Goal: Information Seeking & Learning: Check status

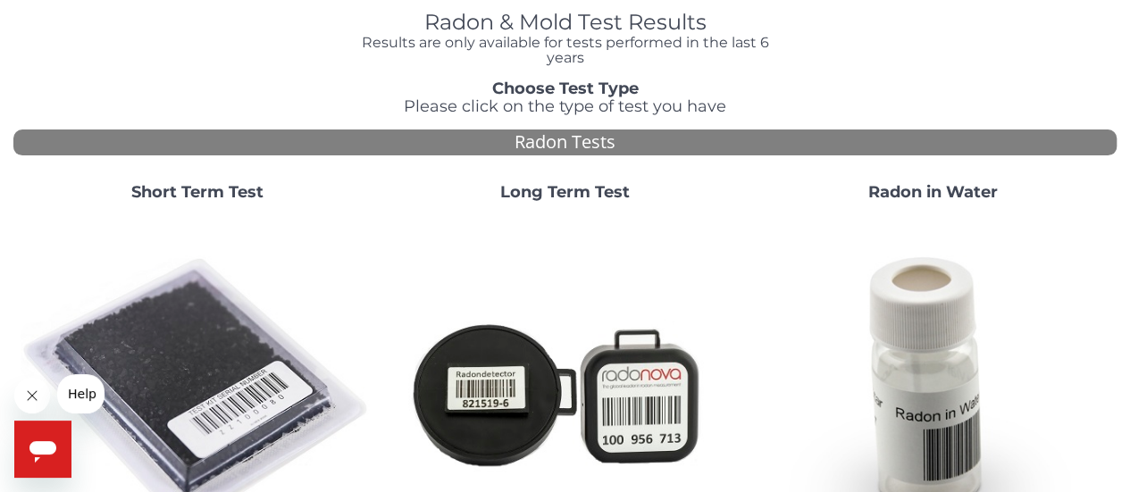
scroll to position [79, 0]
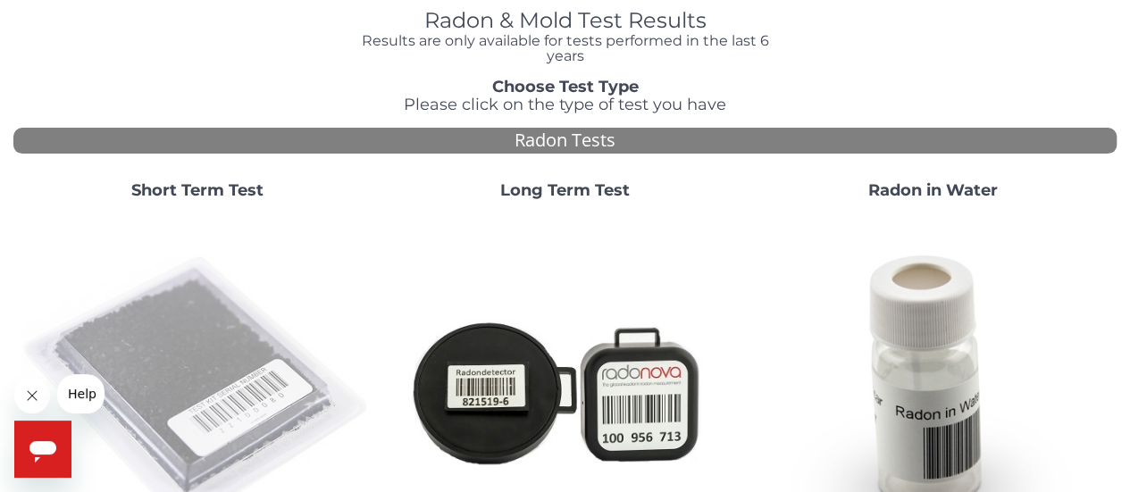
click at [226, 306] on img at bounding box center [198, 391] width 354 height 354
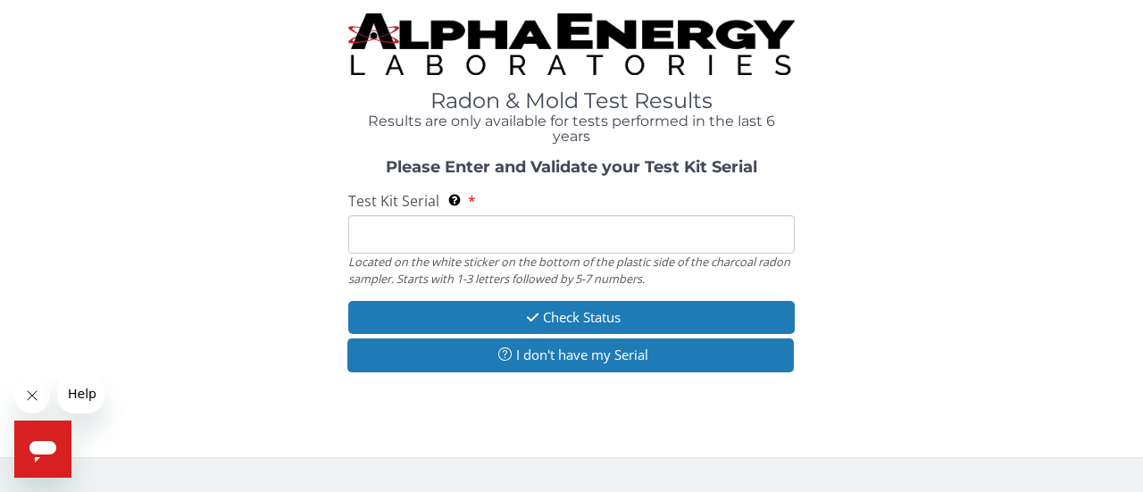
click at [438, 254] on div "Located on the white sticker on the bottom of the plastic side of the charcoal …" at bounding box center [571, 270] width 446 height 33
click at [431, 246] on input "Test Kit Serial Located on the white sticker on the bottom of the plastic side …" at bounding box center [571, 234] width 446 height 38
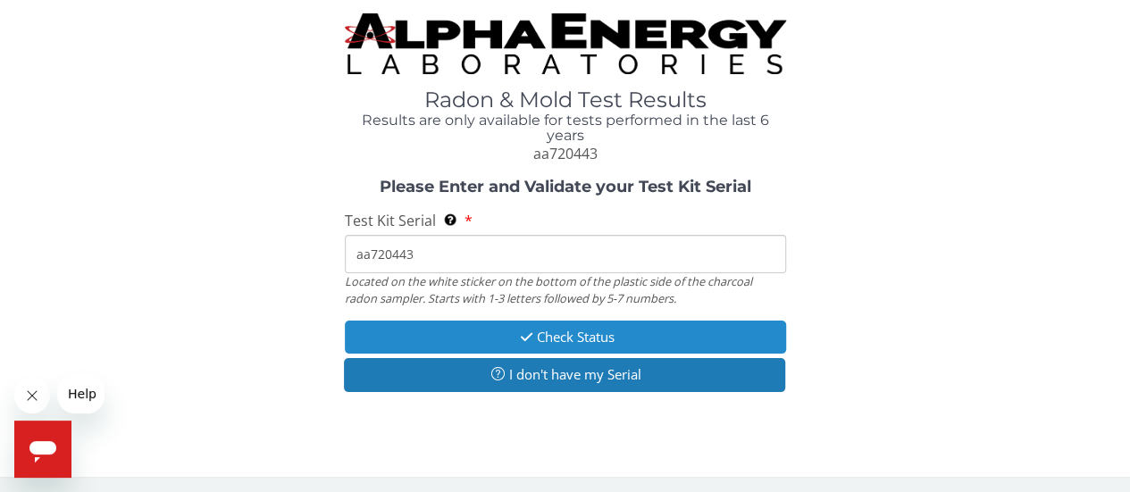
type input "aa720443"
click at [542, 338] on button "Check Status" at bounding box center [565, 337] width 441 height 33
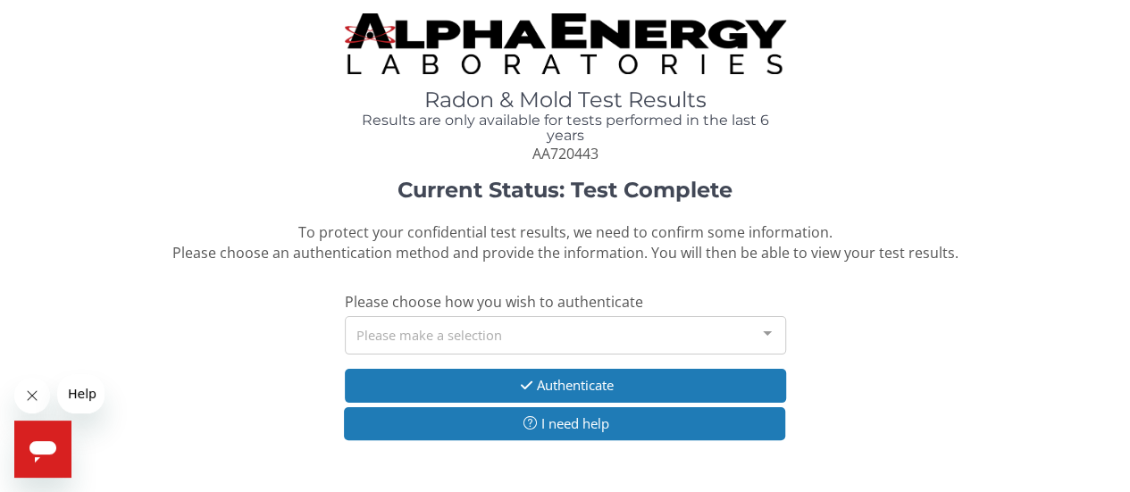
click at [550, 339] on div "Please make a selection" at bounding box center [565, 335] width 441 height 38
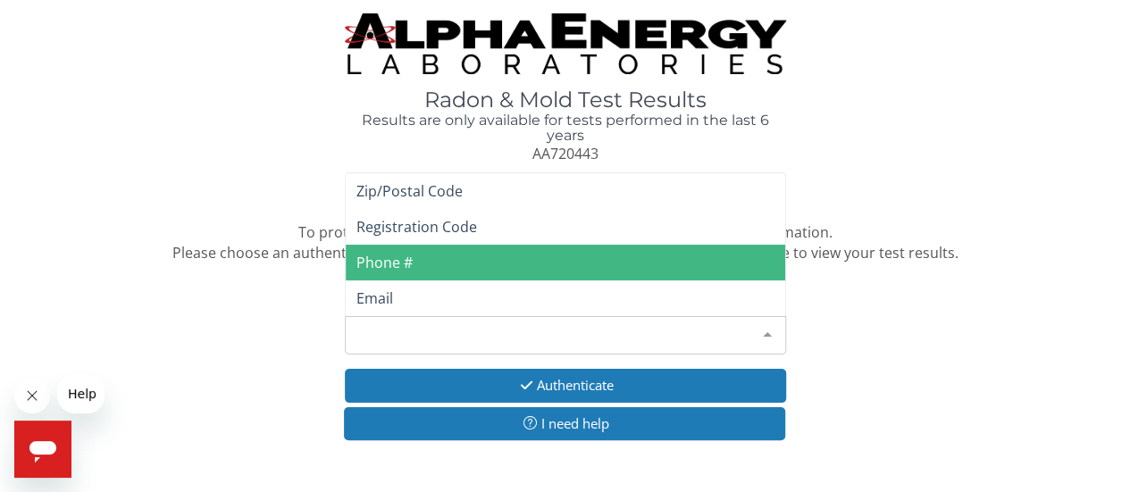
click at [407, 271] on span "Phone #" at bounding box center [384, 263] width 56 height 20
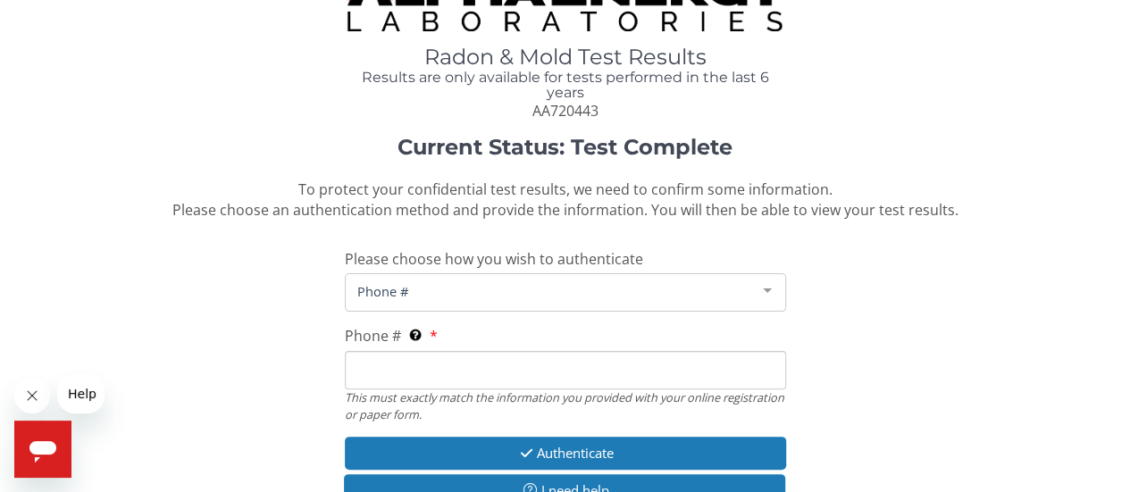
scroll to position [48, 0]
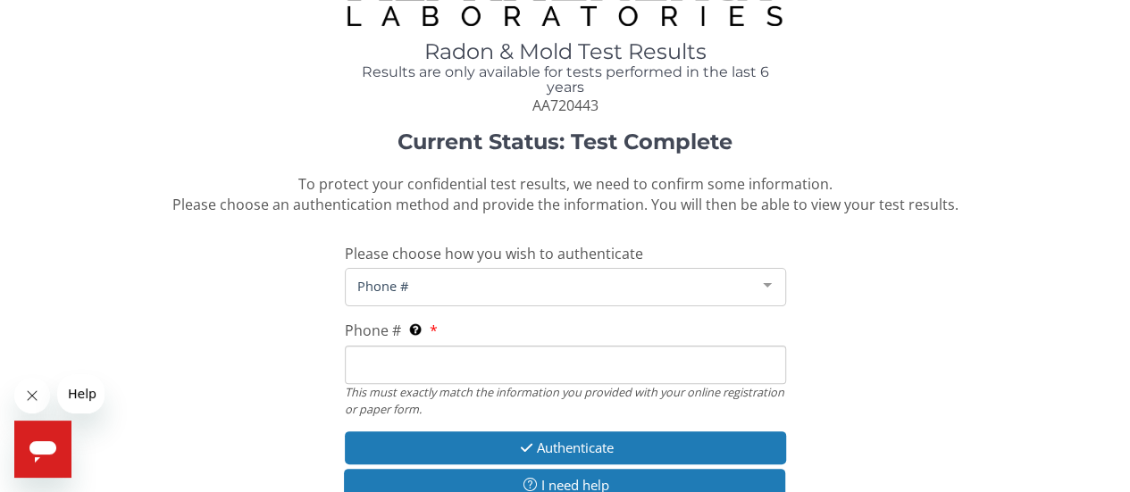
click at [407, 375] on input "Phone # This must exactly match the information you provided with your online r…" at bounding box center [565, 365] width 441 height 38
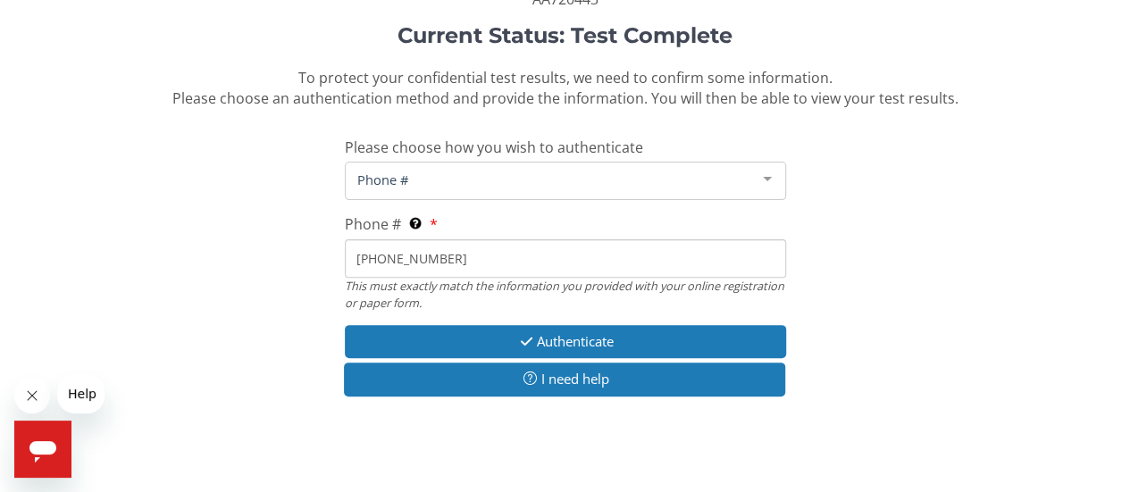
scroll to position [158, 0]
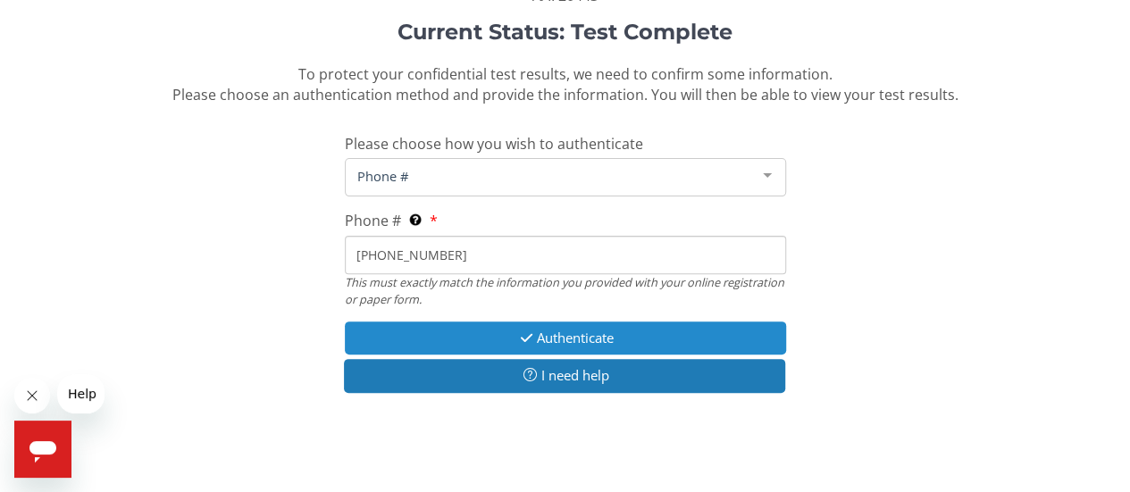
type input "202 841 4914"
click at [527, 336] on icon "button" at bounding box center [526, 337] width 21 height 13
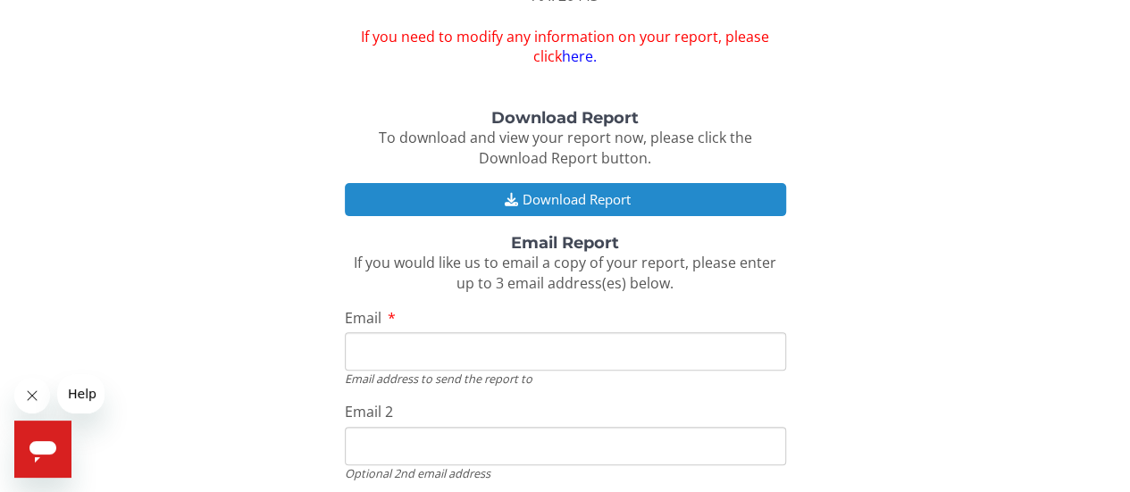
click at [538, 201] on button "Download Report" at bounding box center [565, 199] width 441 height 33
